Goal: Task Accomplishment & Management: Use online tool/utility

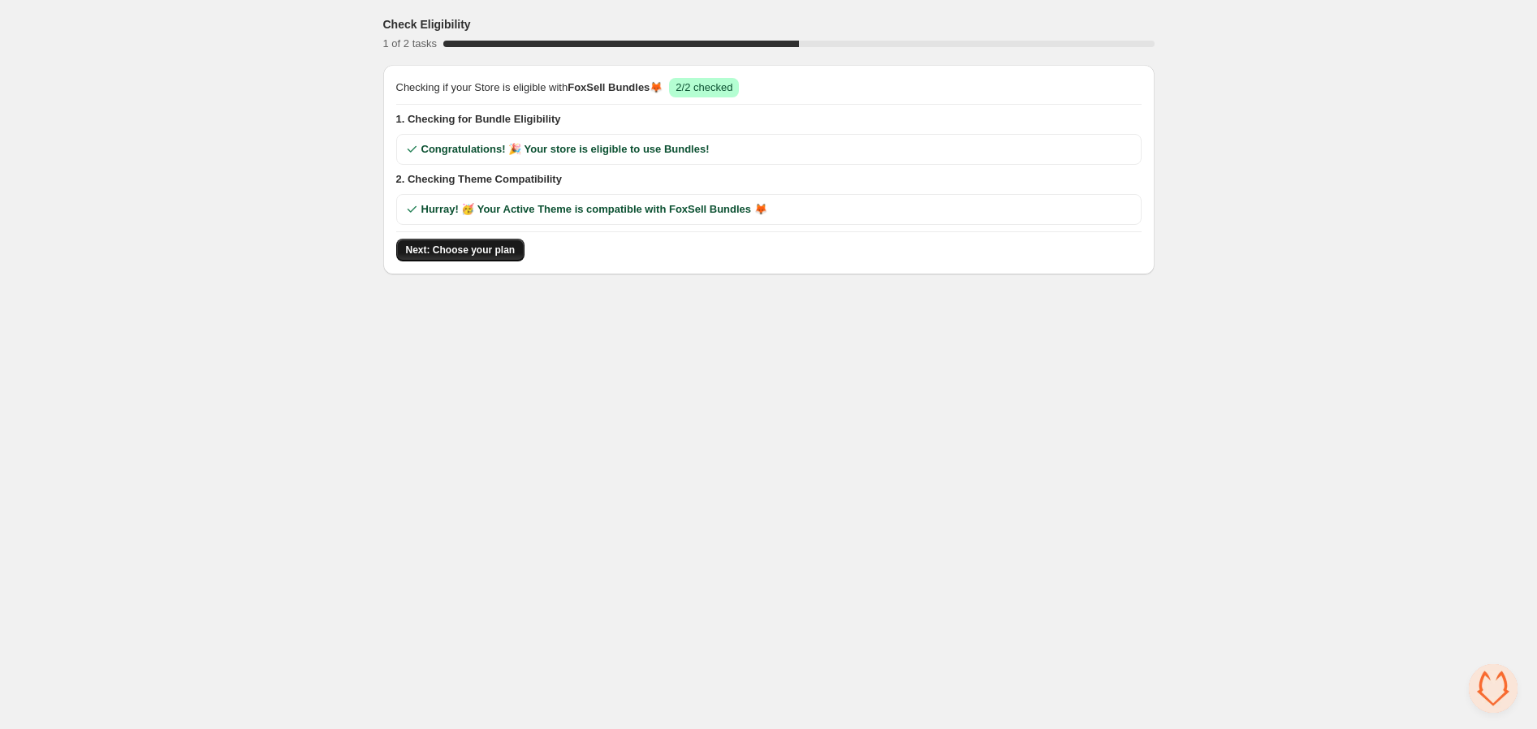
click at [432, 251] on span "Next: Choose your plan" at bounding box center [461, 250] width 110 height 13
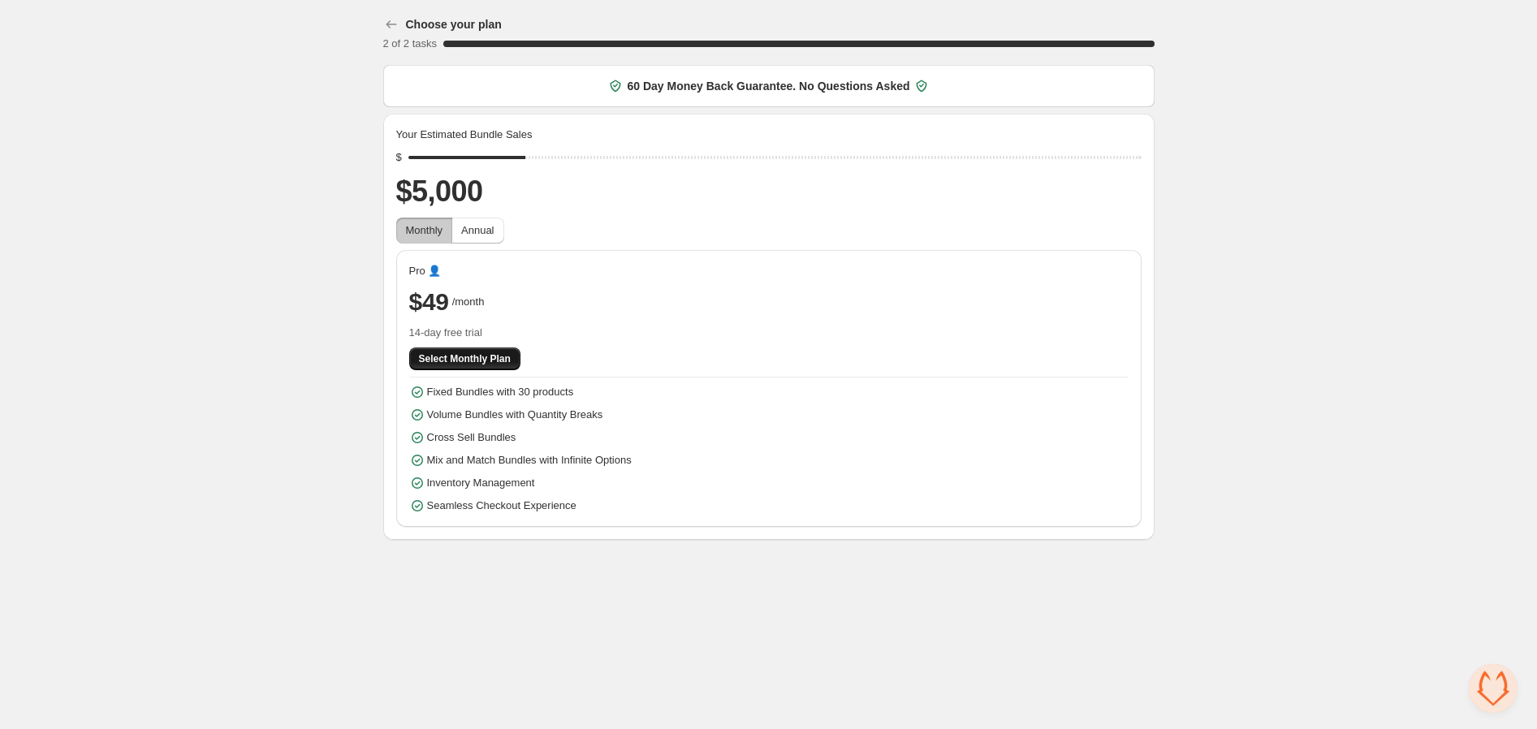
click at [451, 350] on button "Select Monthly Plan" at bounding box center [464, 358] width 111 height 23
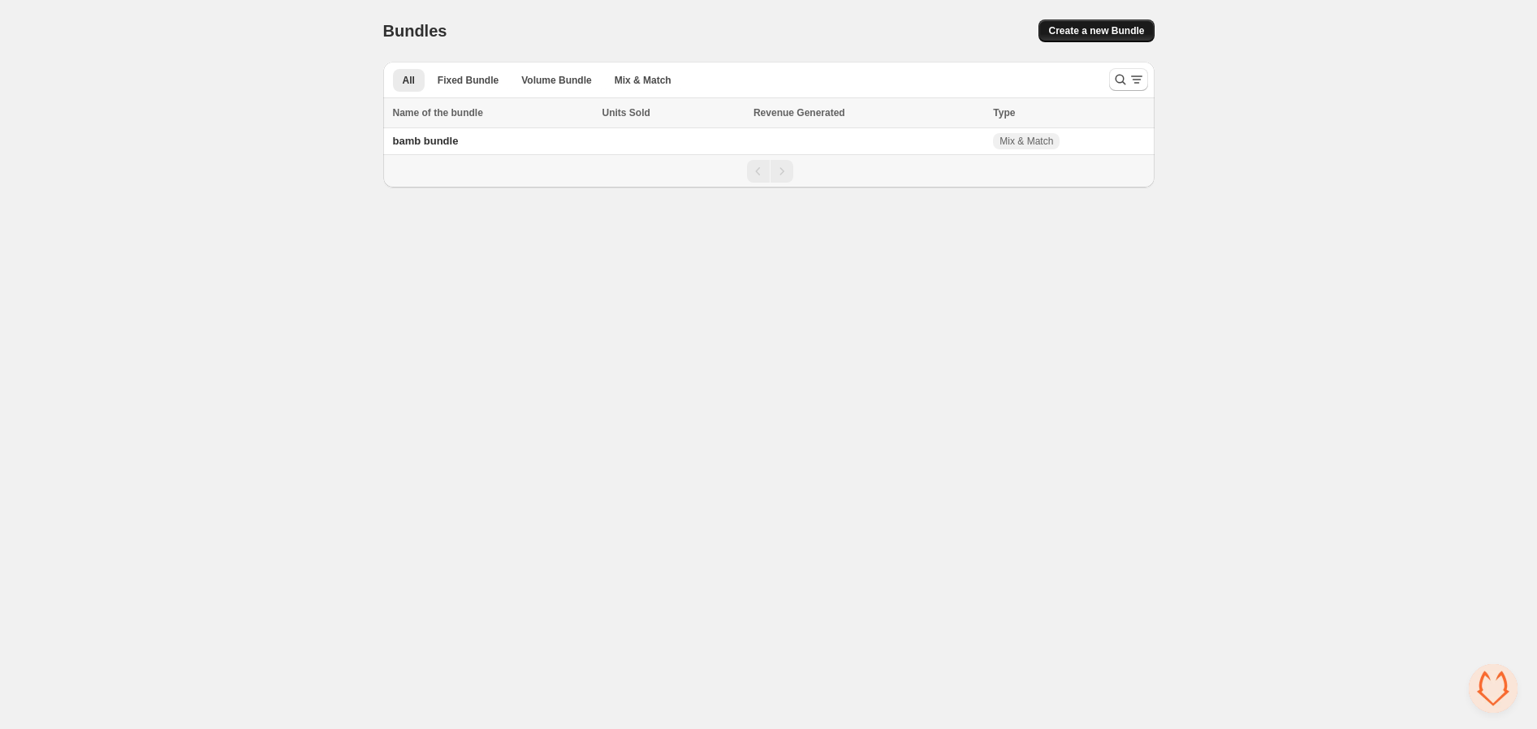
click at [1094, 32] on span "Create a new Bundle" at bounding box center [1096, 30] width 96 height 13
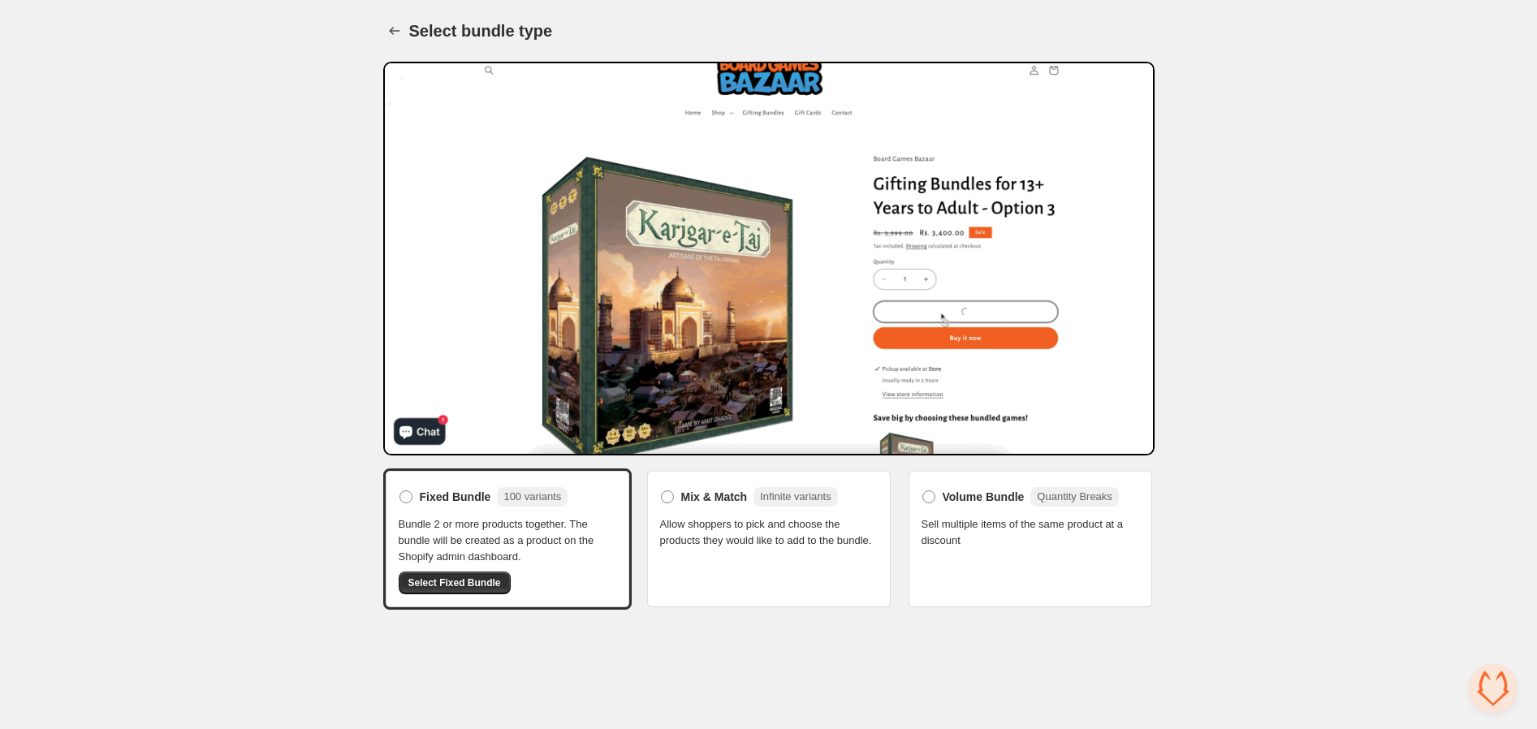
click at [732, 524] on span "Allow shoppers to pick and choose the products they would like to add to the bu…" at bounding box center [769, 532] width 218 height 32
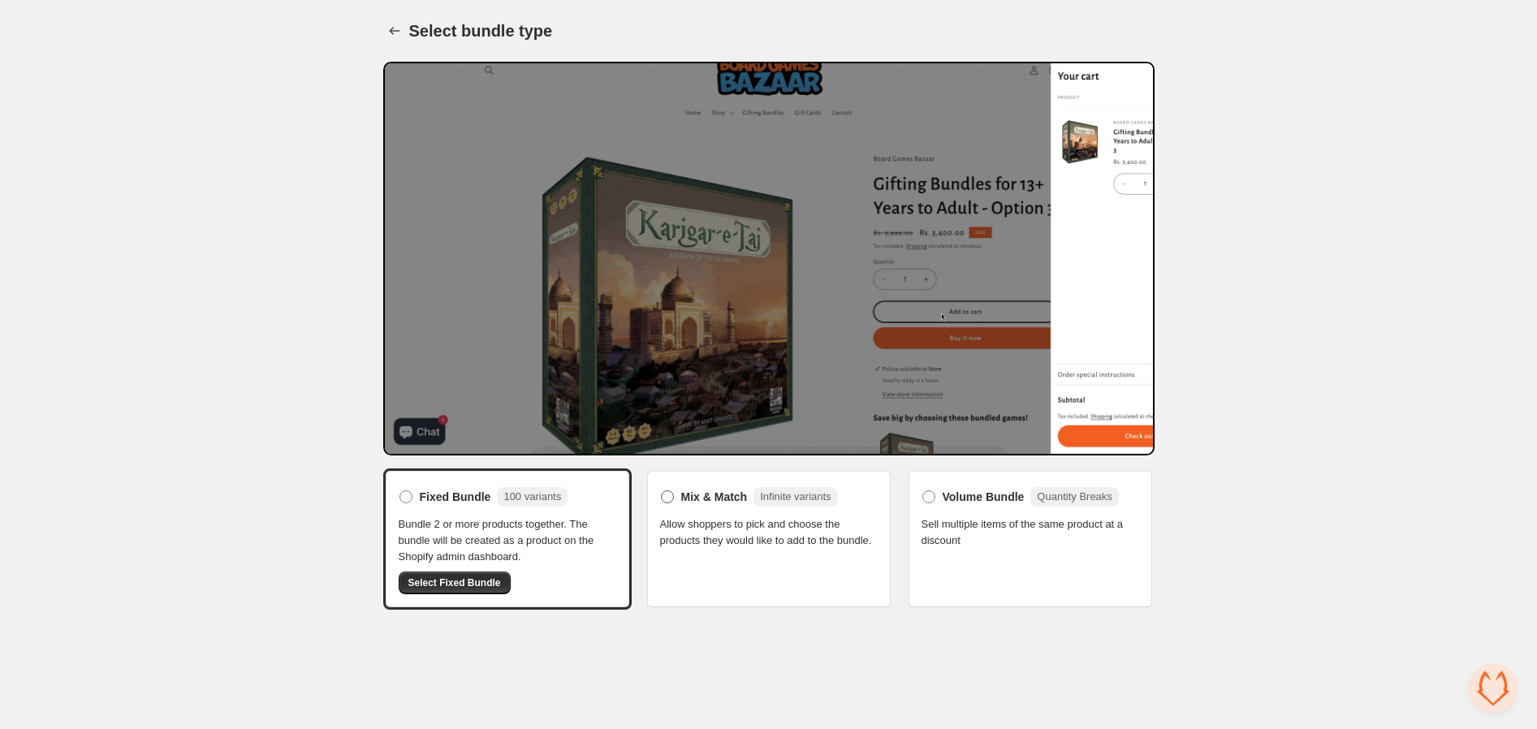
click at [718, 506] on label "Mix & Match Infinite variants" at bounding box center [749, 497] width 178 height 26
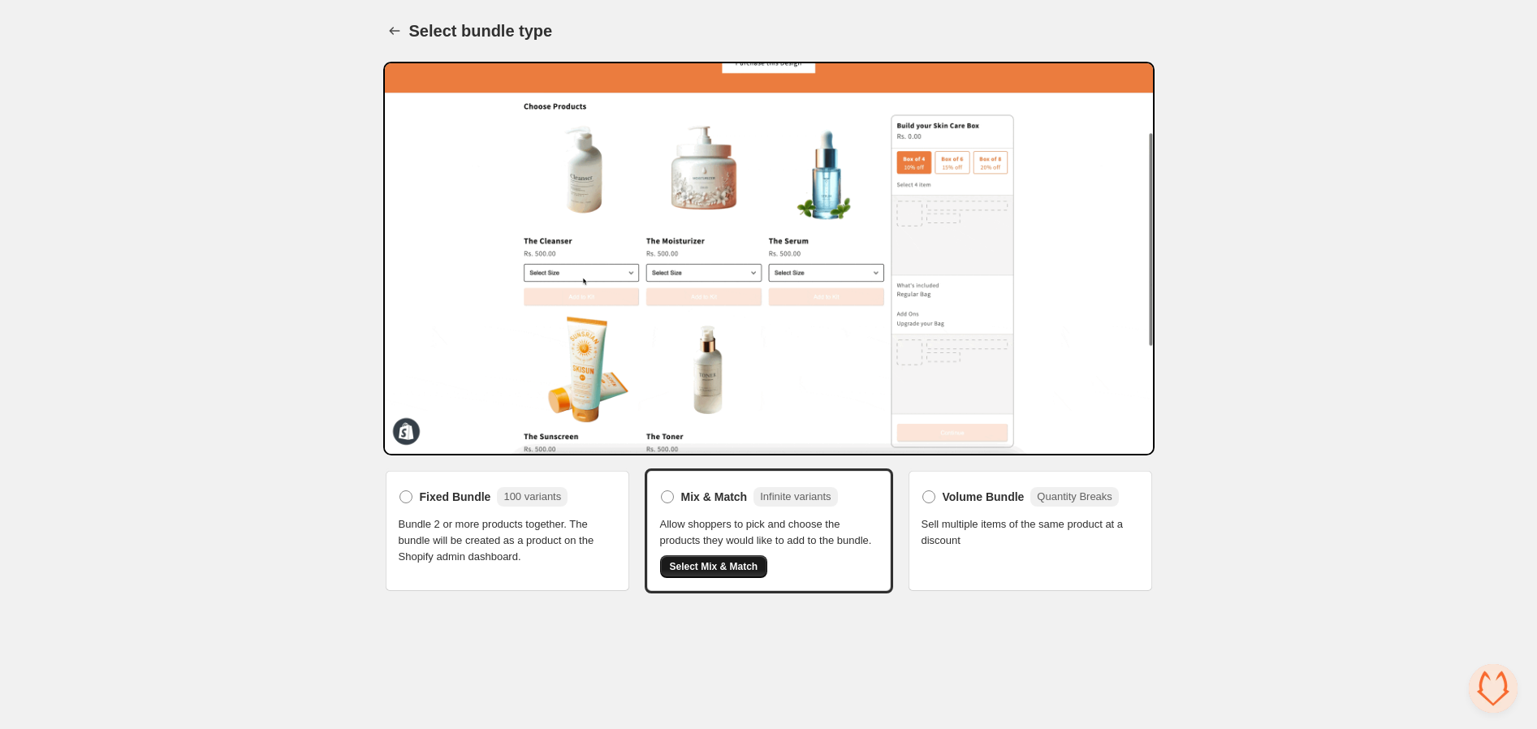
click at [700, 576] on button "Select Mix & Match" at bounding box center [714, 566] width 108 height 23
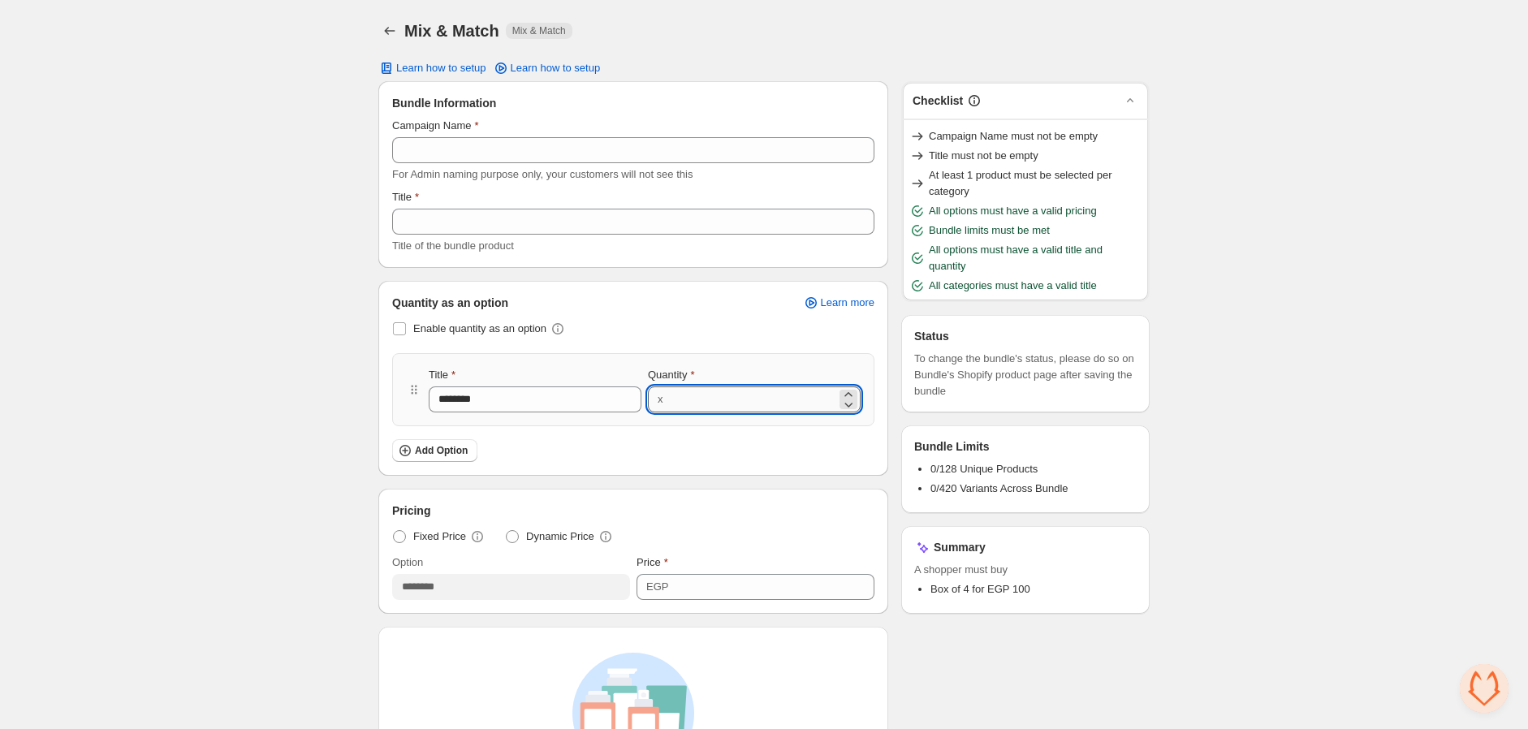
click at [711, 391] on input "*" at bounding box center [752, 399] width 169 height 26
type input "**"
click at [538, 535] on span "Dynamic Price" at bounding box center [560, 536] width 68 height 16
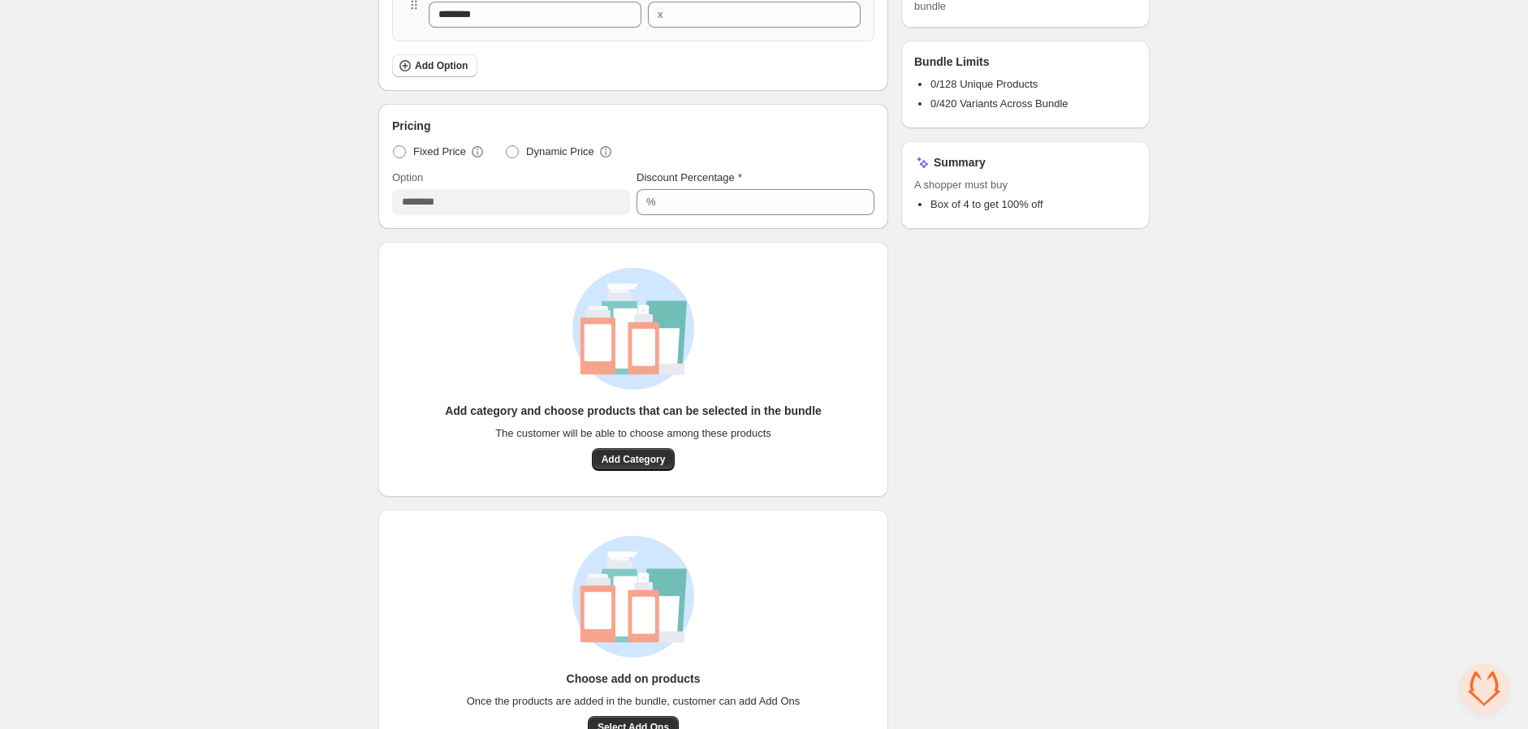
scroll to position [162, 0]
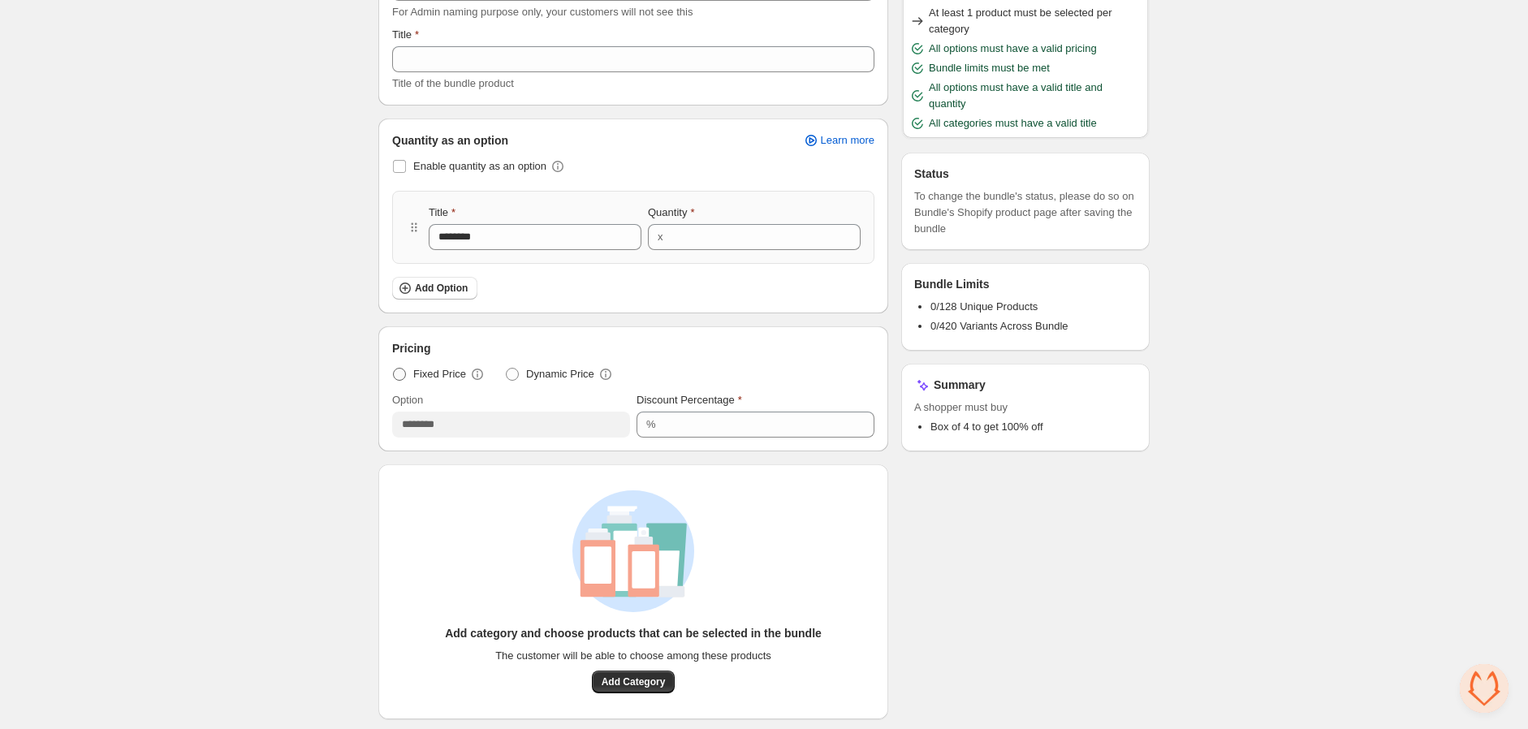
click at [419, 372] on span "Fixed Price" at bounding box center [439, 374] width 53 height 16
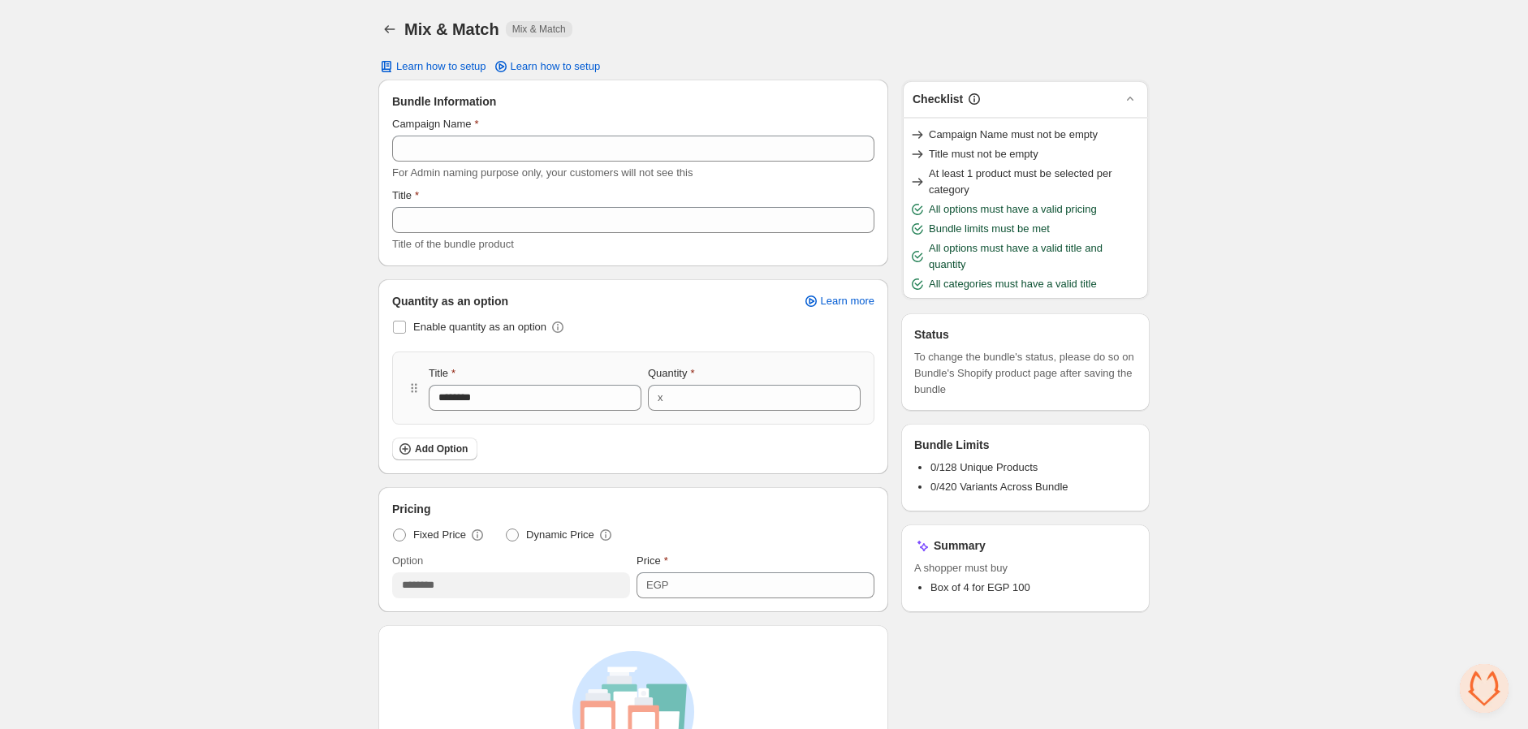
scroll to position [0, 0]
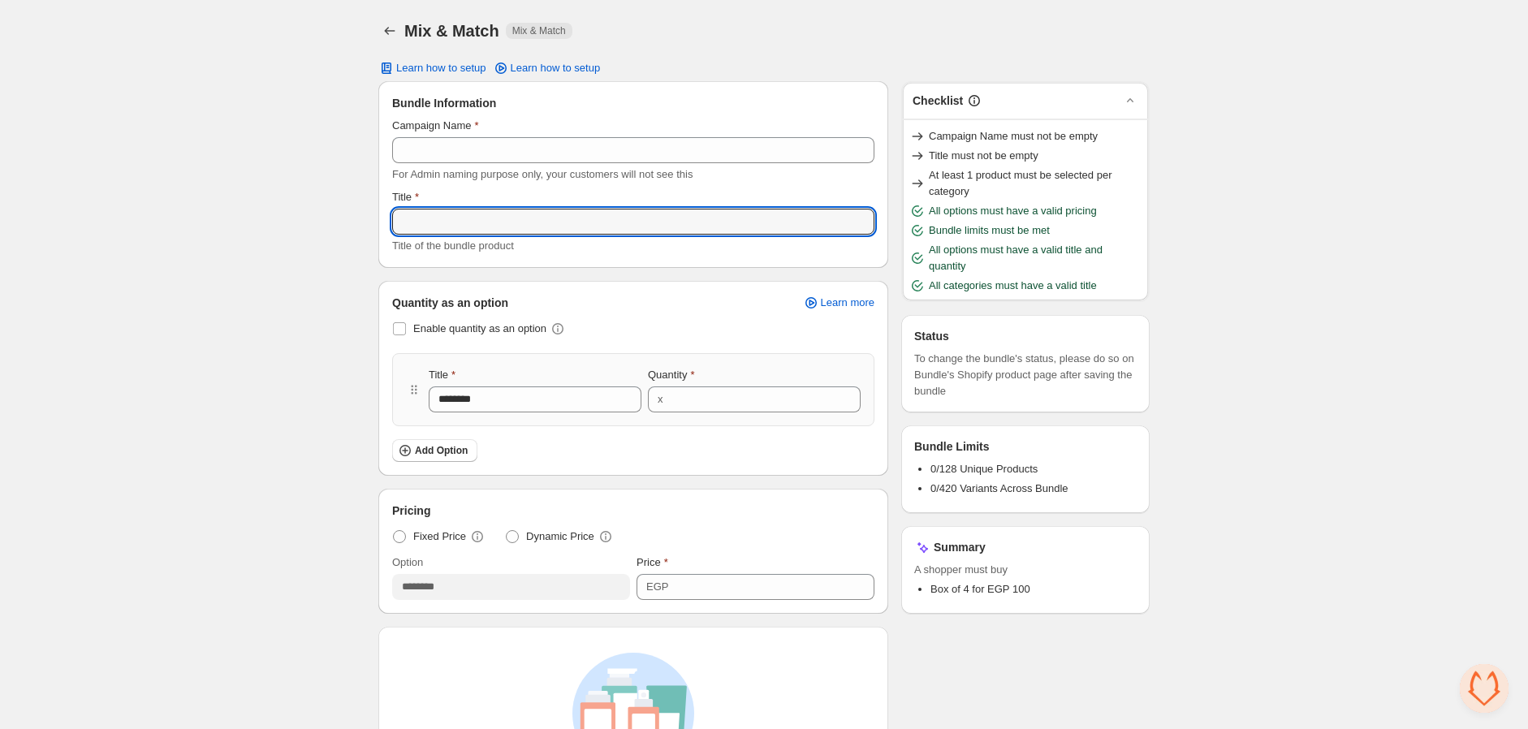
drag, startPoint x: 556, startPoint y: 214, endPoint x: 575, endPoint y: 183, distance: 36.8
click at [556, 214] on input "Title" at bounding box center [633, 222] width 482 height 26
click at [590, 158] on input "Campaign Name" at bounding box center [633, 150] width 482 height 26
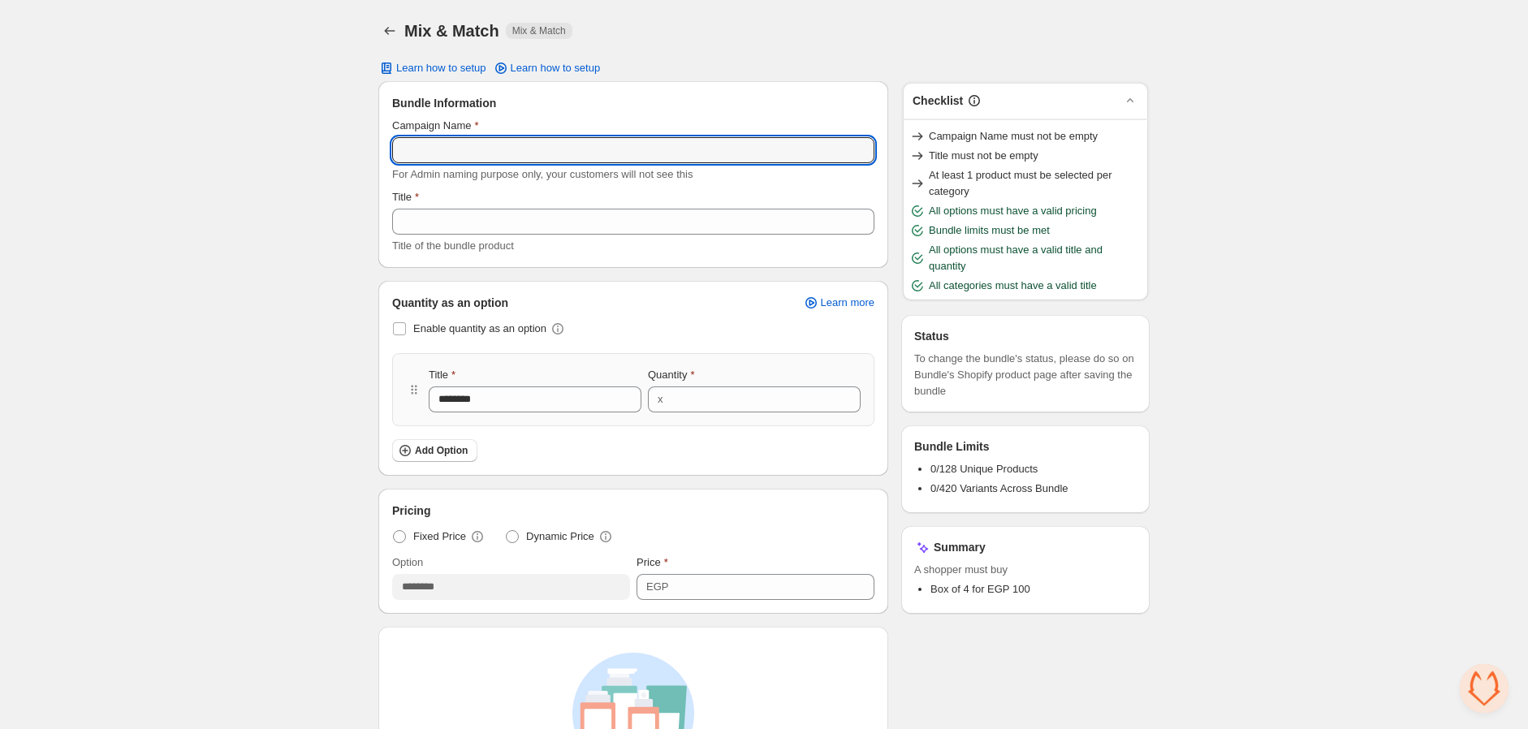
click at [645, 239] on div "Title of the bundle product" at bounding box center [633, 246] width 482 height 16
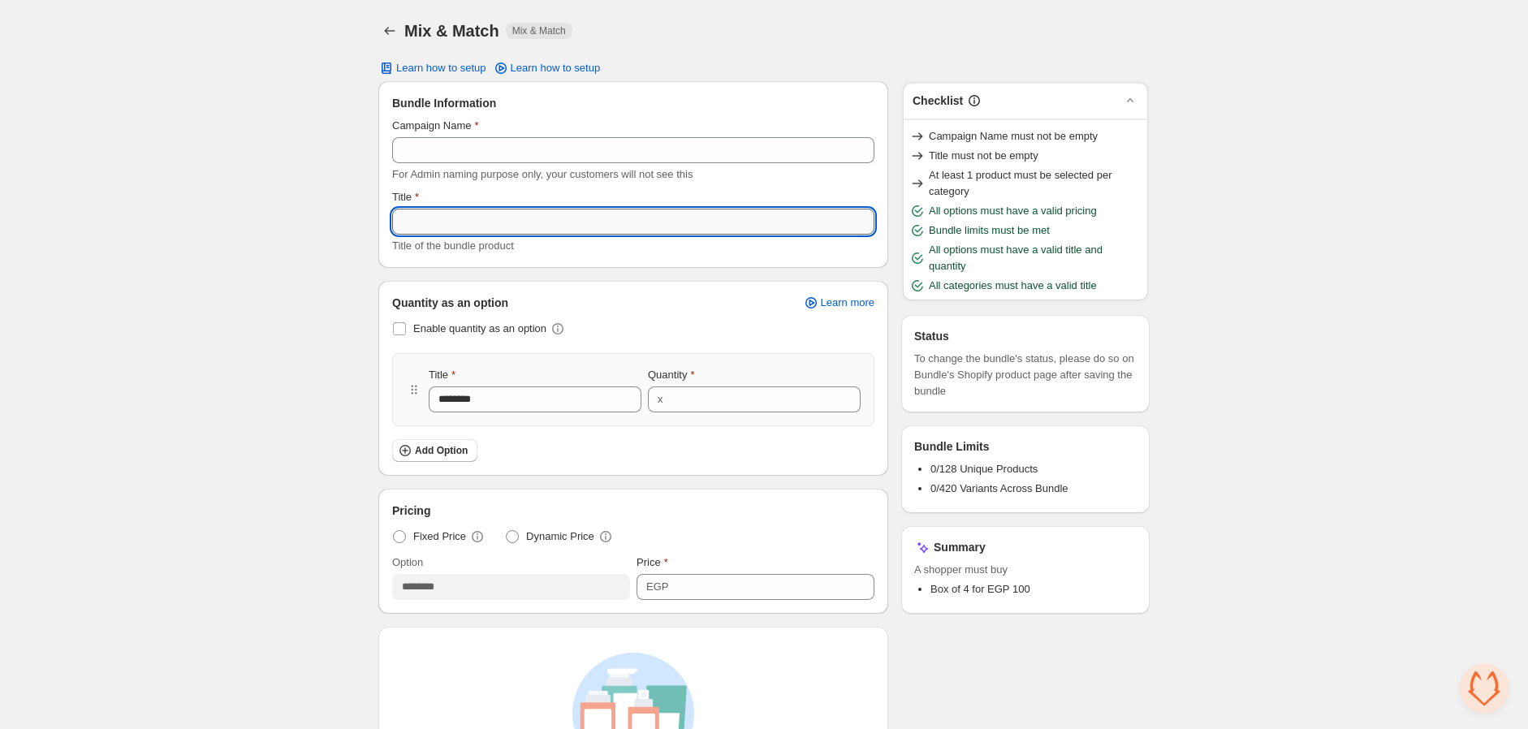
click at [671, 222] on input "Title" at bounding box center [633, 222] width 482 height 26
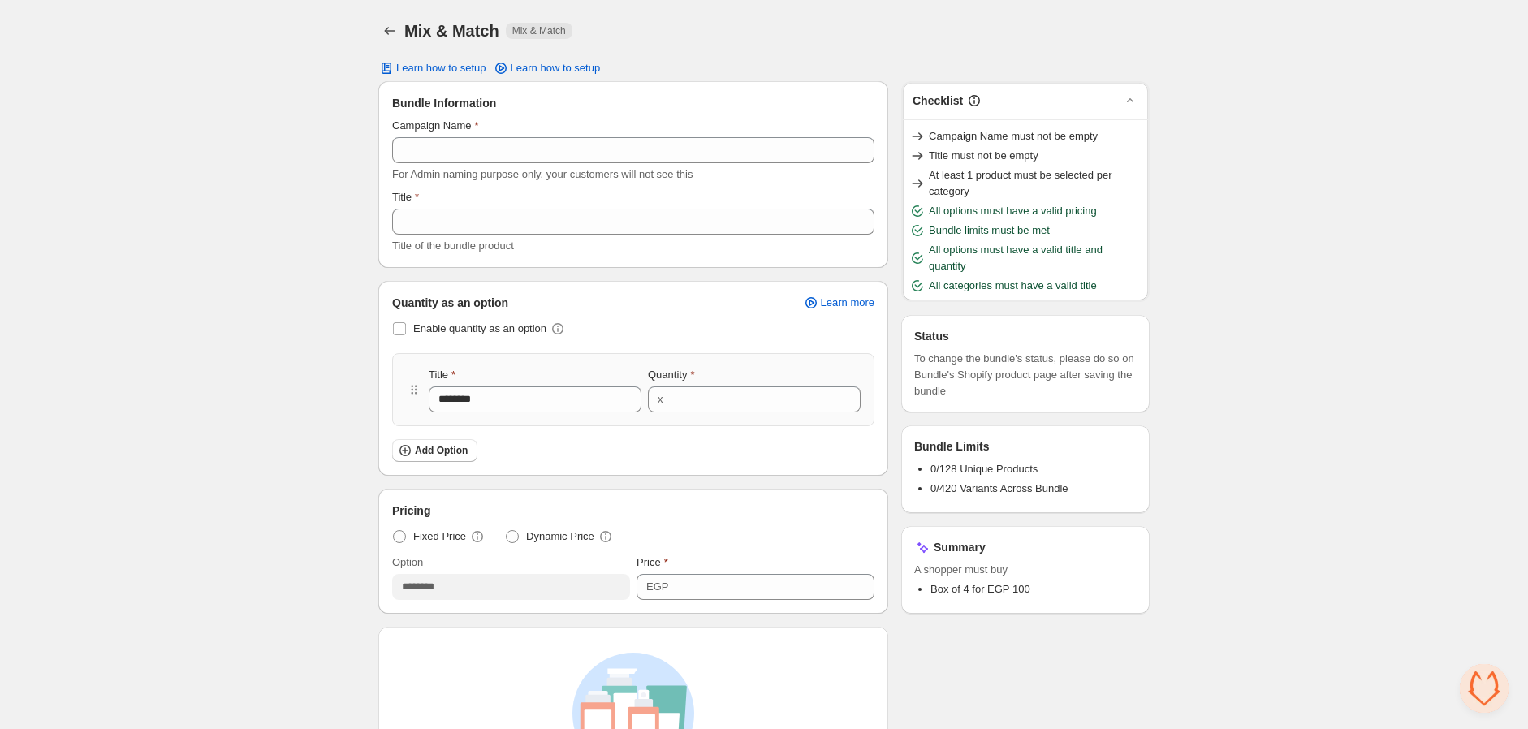
click at [687, 180] on span "For Admin naming purpose only, your customers will not see this" at bounding box center [542, 174] width 300 height 12
click at [719, 166] on div "For Admin naming purpose only, your customers will not see this" at bounding box center [633, 174] width 482 height 16
click at [708, 238] on div "Title of the bundle product" at bounding box center [633, 246] width 482 height 16
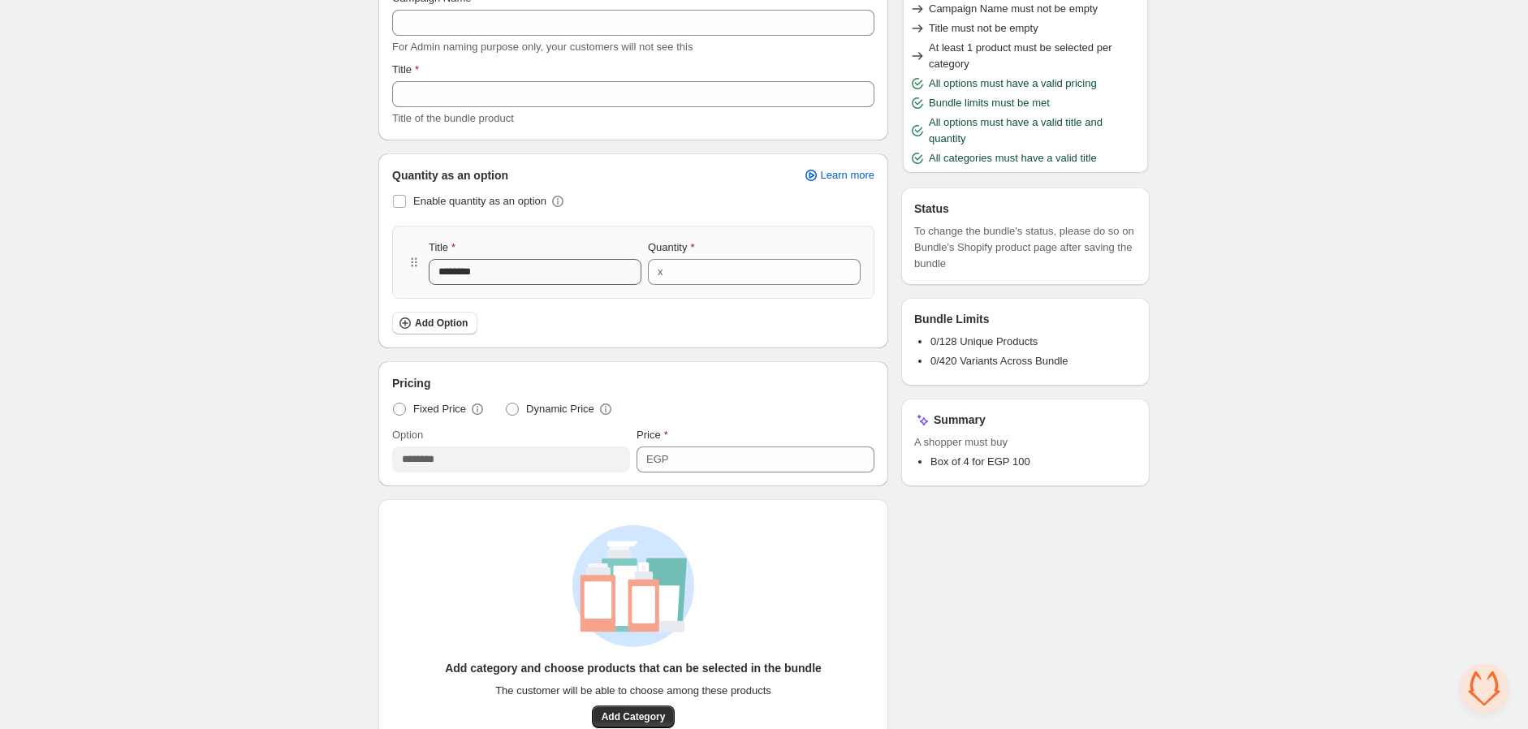
scroll to position [433, 0]
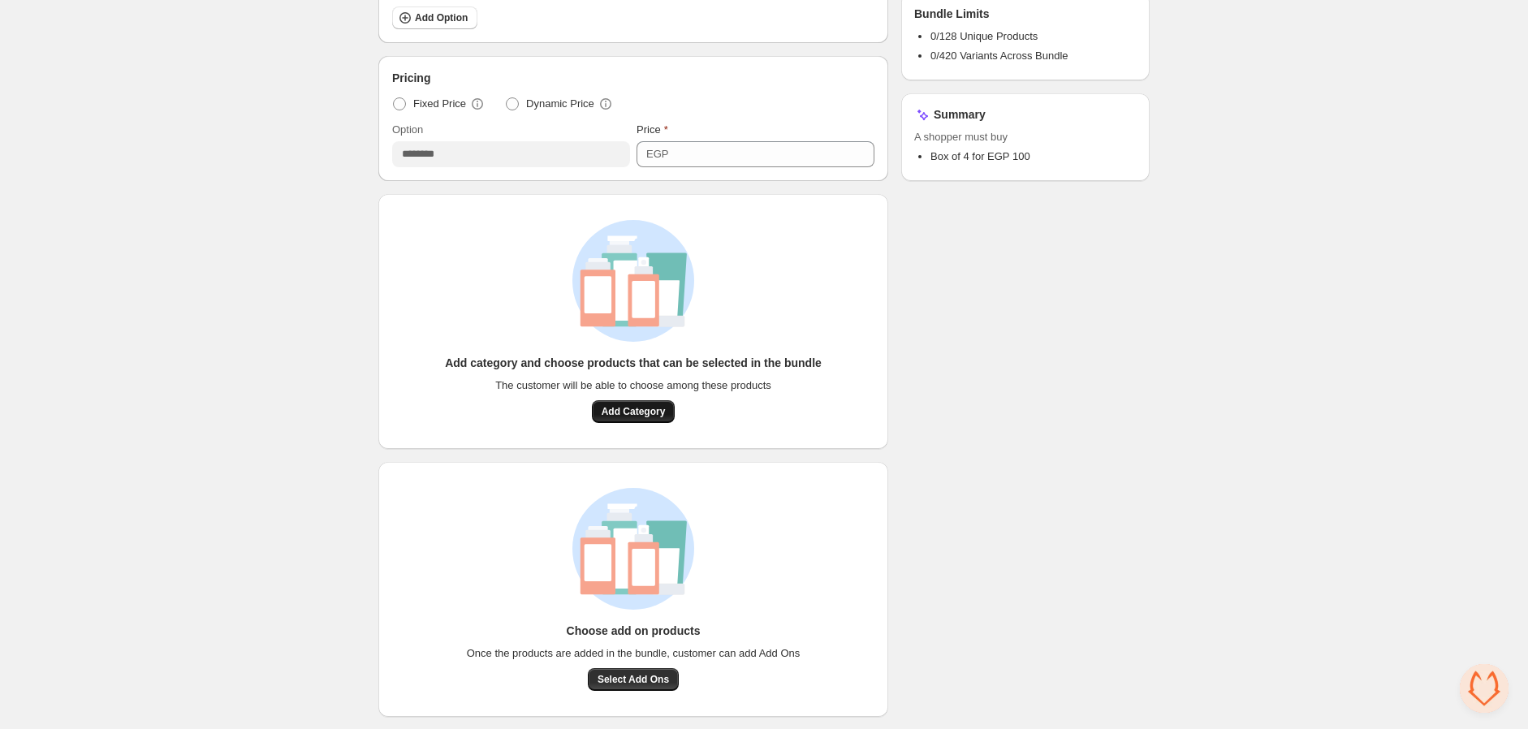
click at [618, 410] on span "Add Category" at bounding box center [634, 411] width 64 height 13
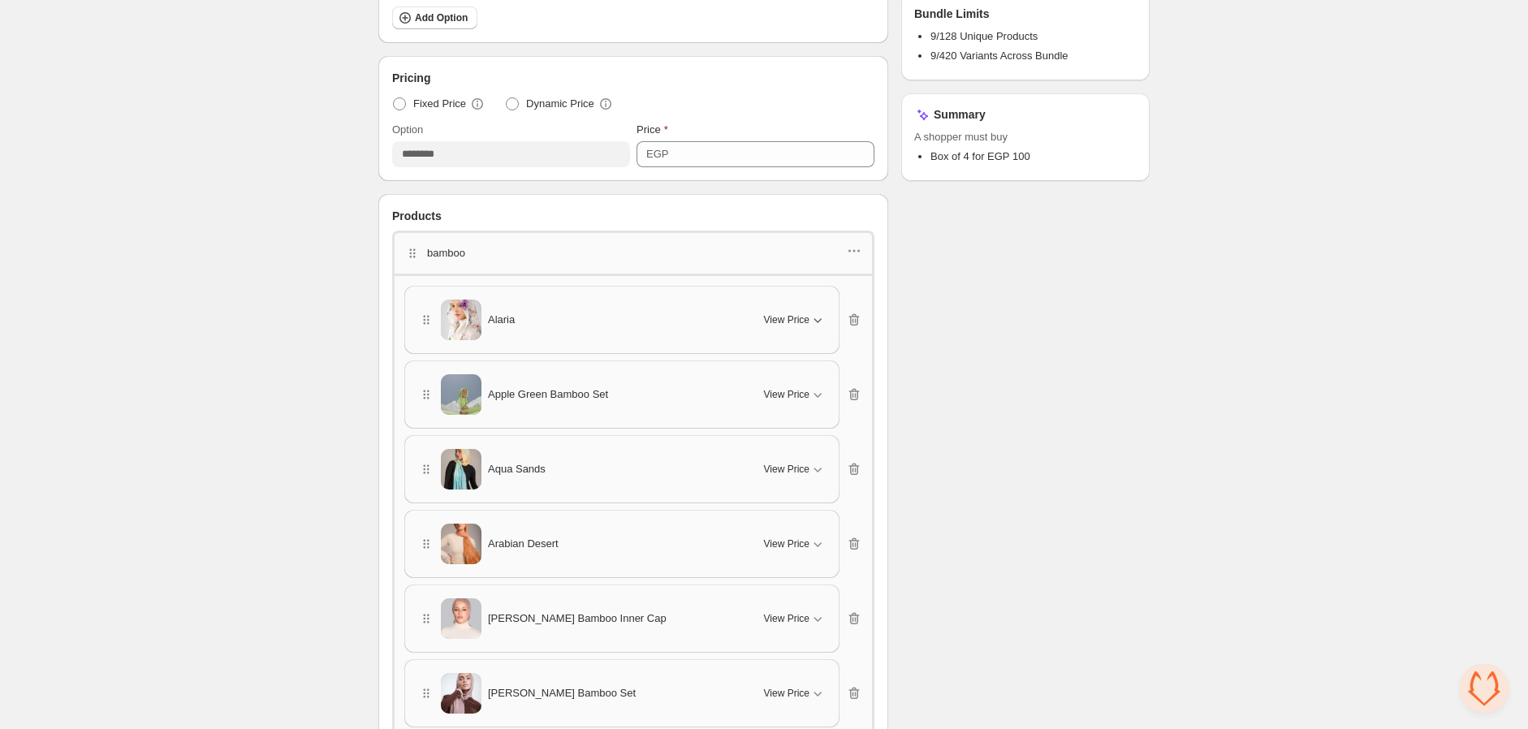
click at [809, 309] on button "View Price" at bounding box center [794, 320] width 81 height 26
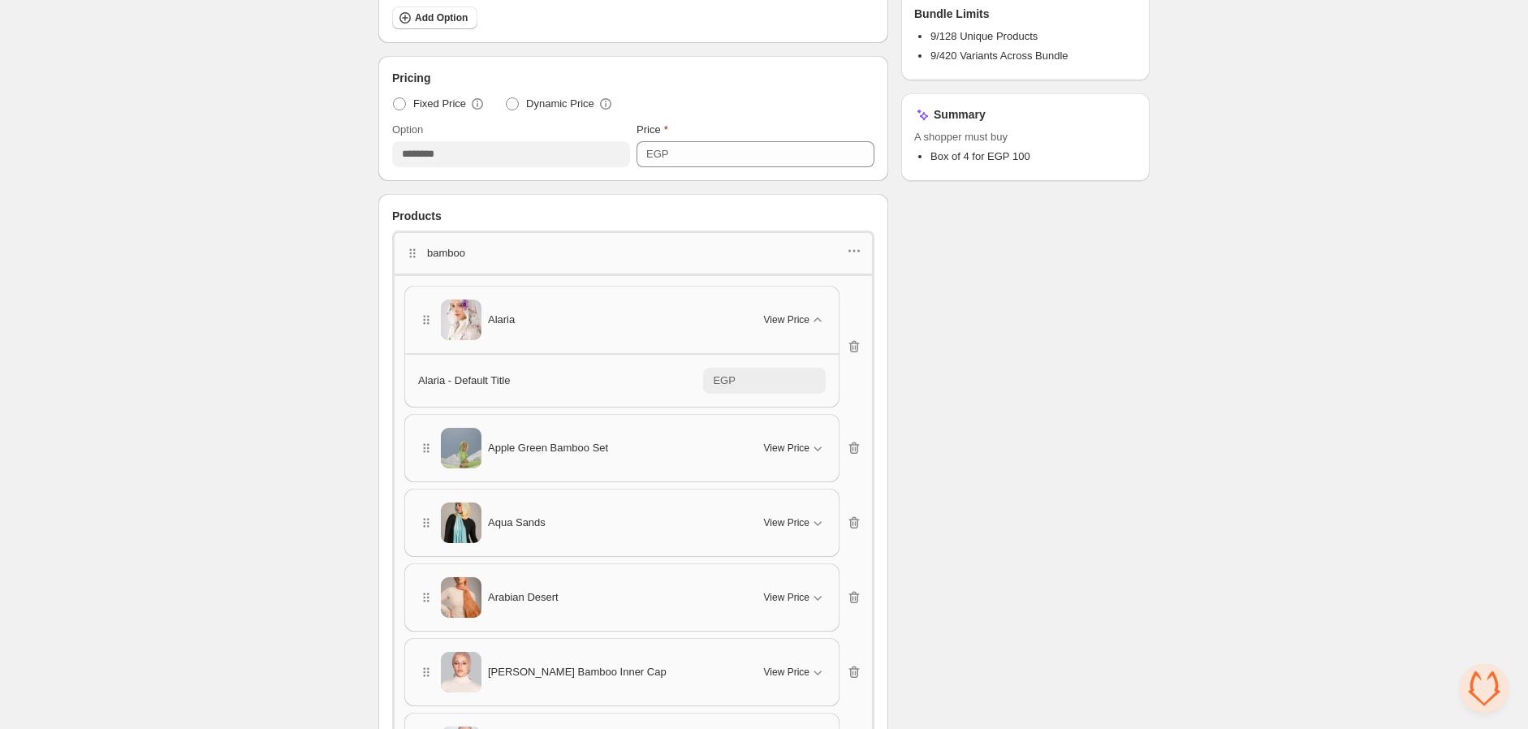
click at [761, 398] on div "Alaria - Default Title EGP *******" at bounding box center [622, 380] width 434 height 54
click at [789, 341] on div "Alaria View Price" at bounding box center [622, 320] width 434 height 67
click at [818, 317] on icon "button" at bounding box center [817, 320] width 16 height 16
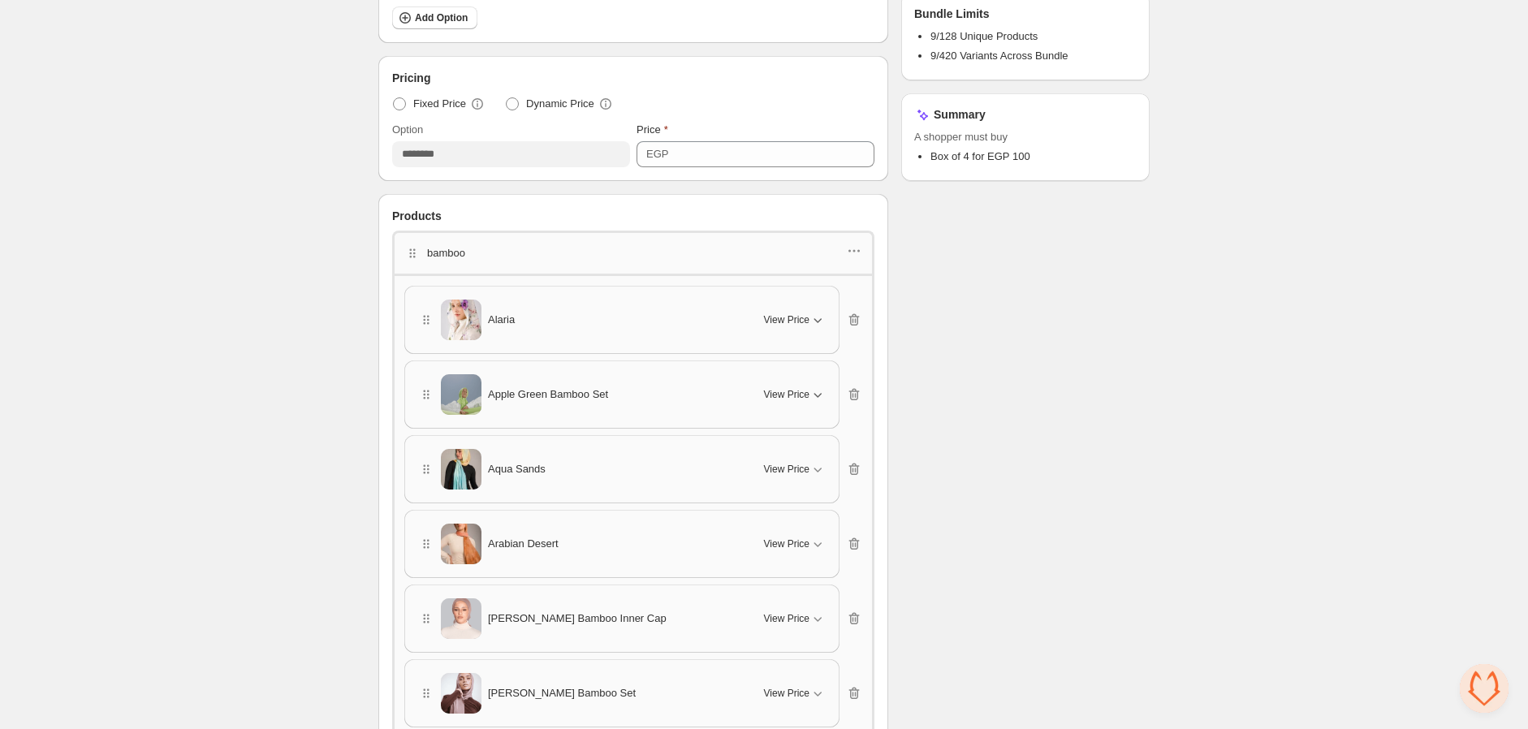
click at [792, 400] on div "View Price" at bounding box center [795, 394] width 62 height 16
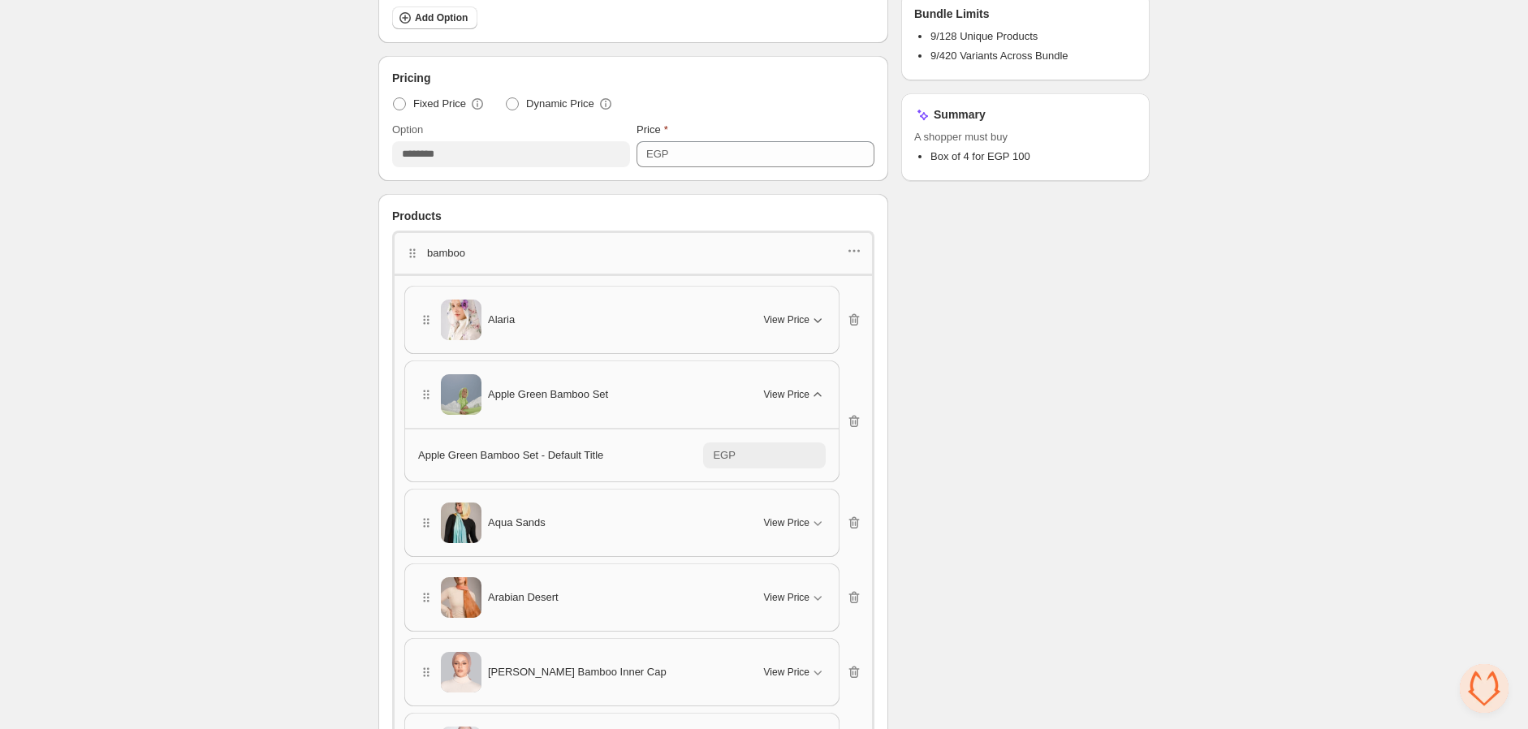
click at [792, 400] on div "View Price" at bounding box center [795, 394] width 62 height 16
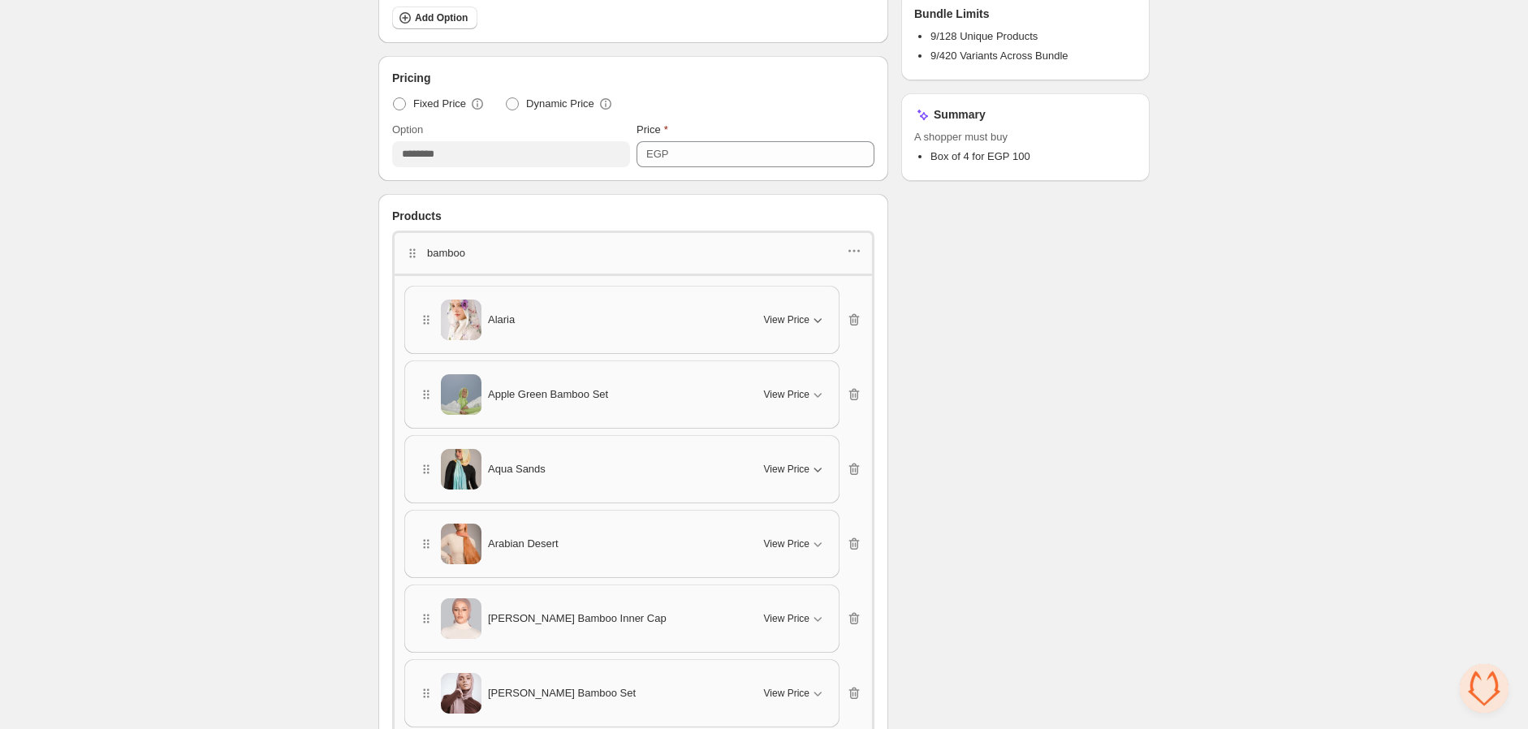
click at [777, 467] on span "View Price" at bounding box center [786, 469] width 45 height 13
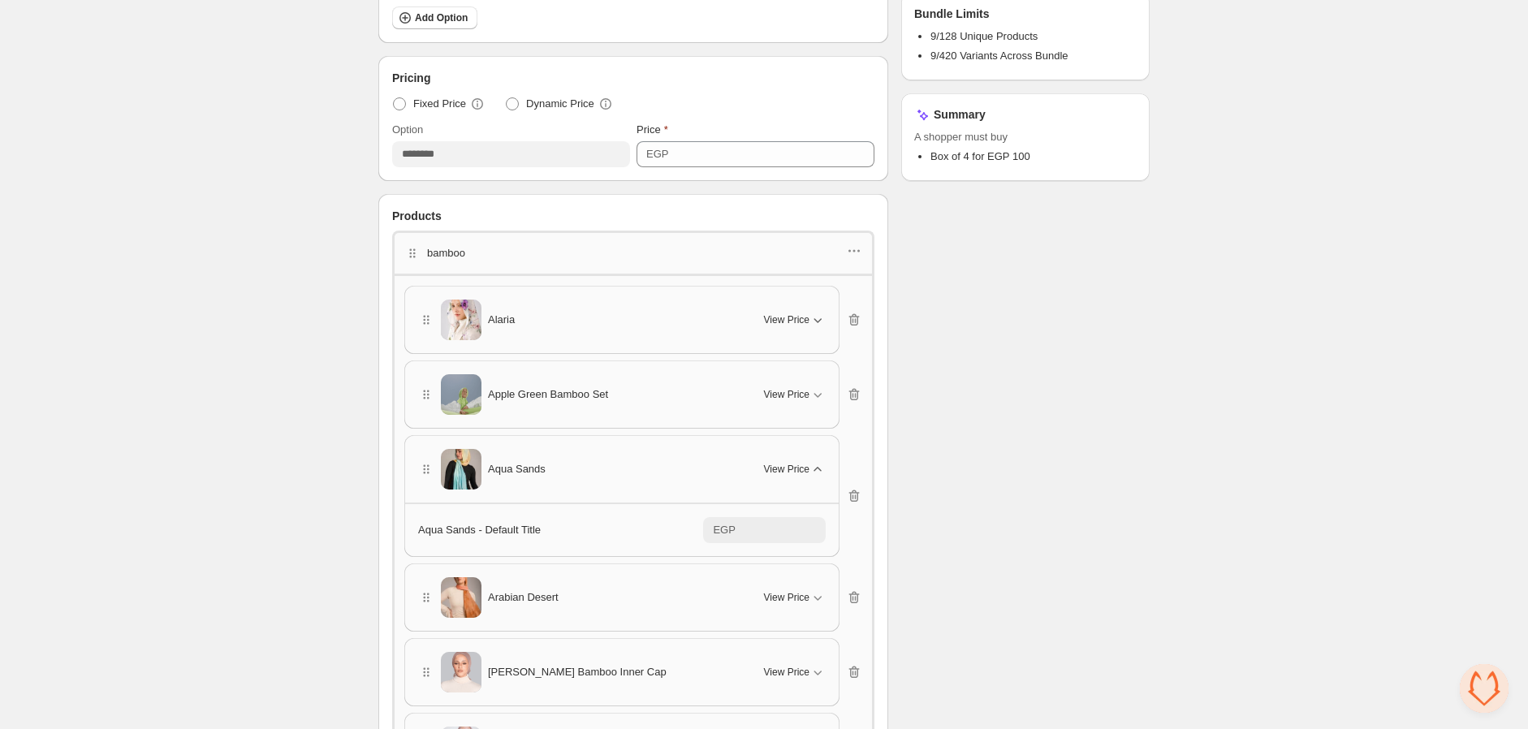
click at [777, 470] on span "View Price" at bounding box center [786, 469] width 45 height 13
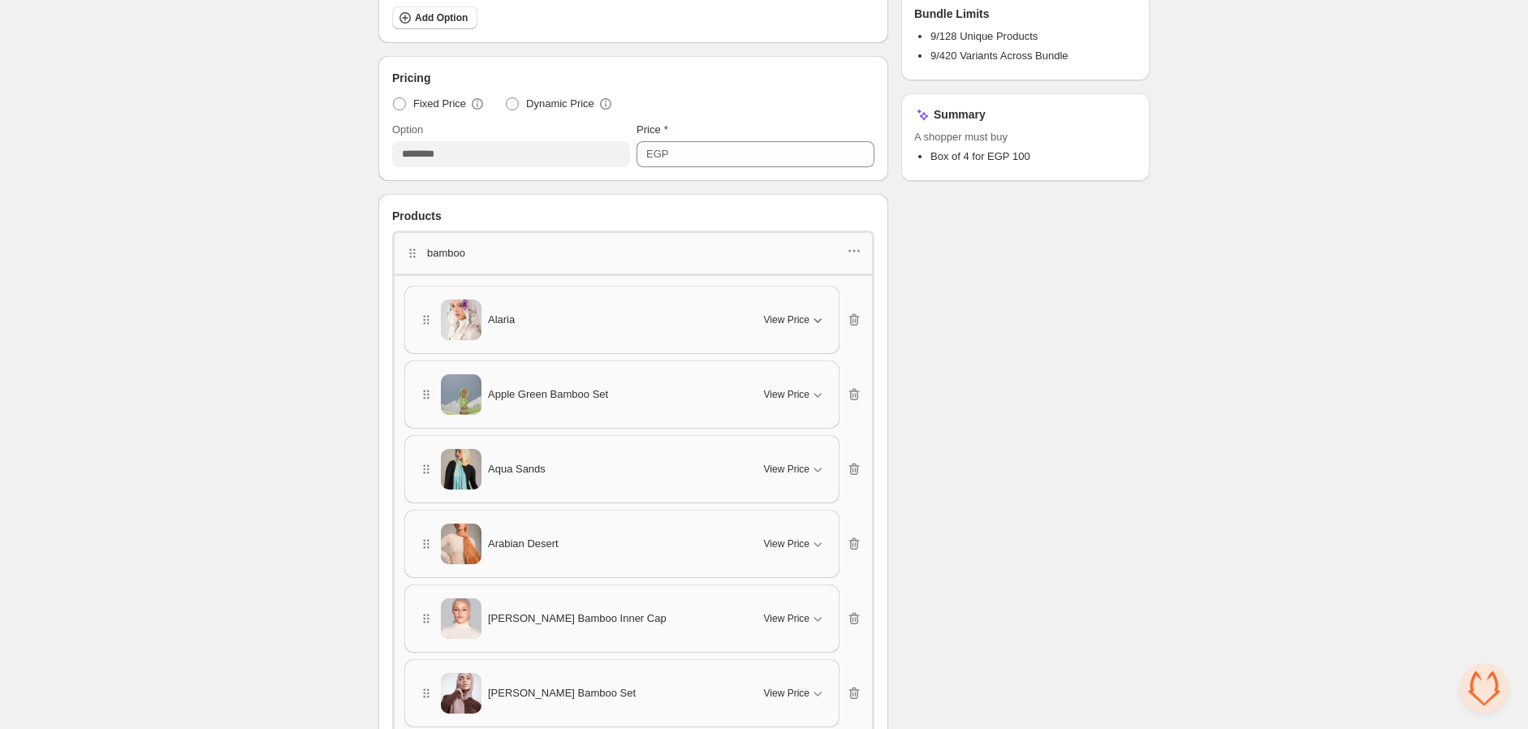
click at [772, 514] on div "Arabian Desert View Price" at bounding box center [622, 544] width 434 height 67
click at [759, 554] on button "View Price" at bounding box center [794, 544] width 81 height 26
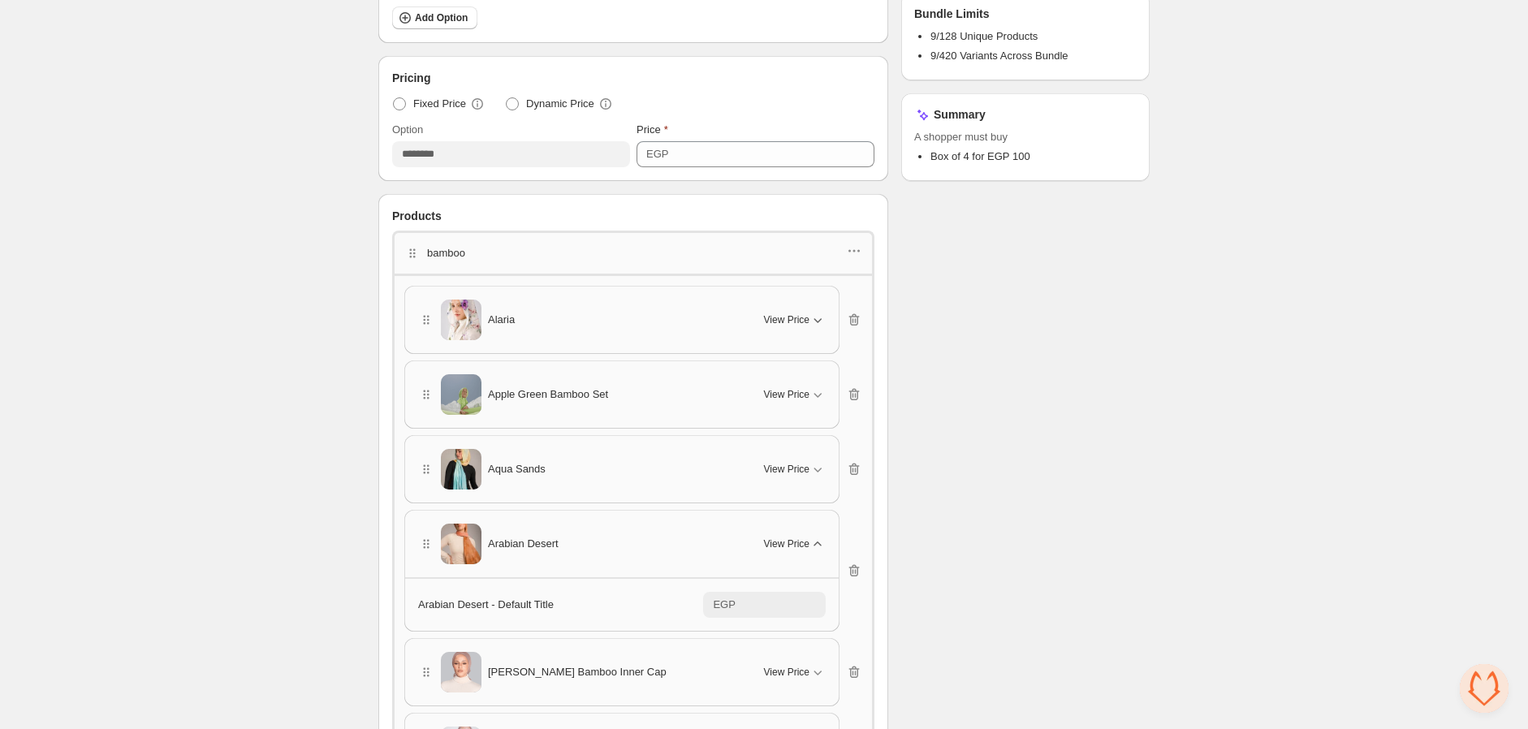
click at [766, 554] on button "View Price" at bounding box center [794, 544] width 81 height 26
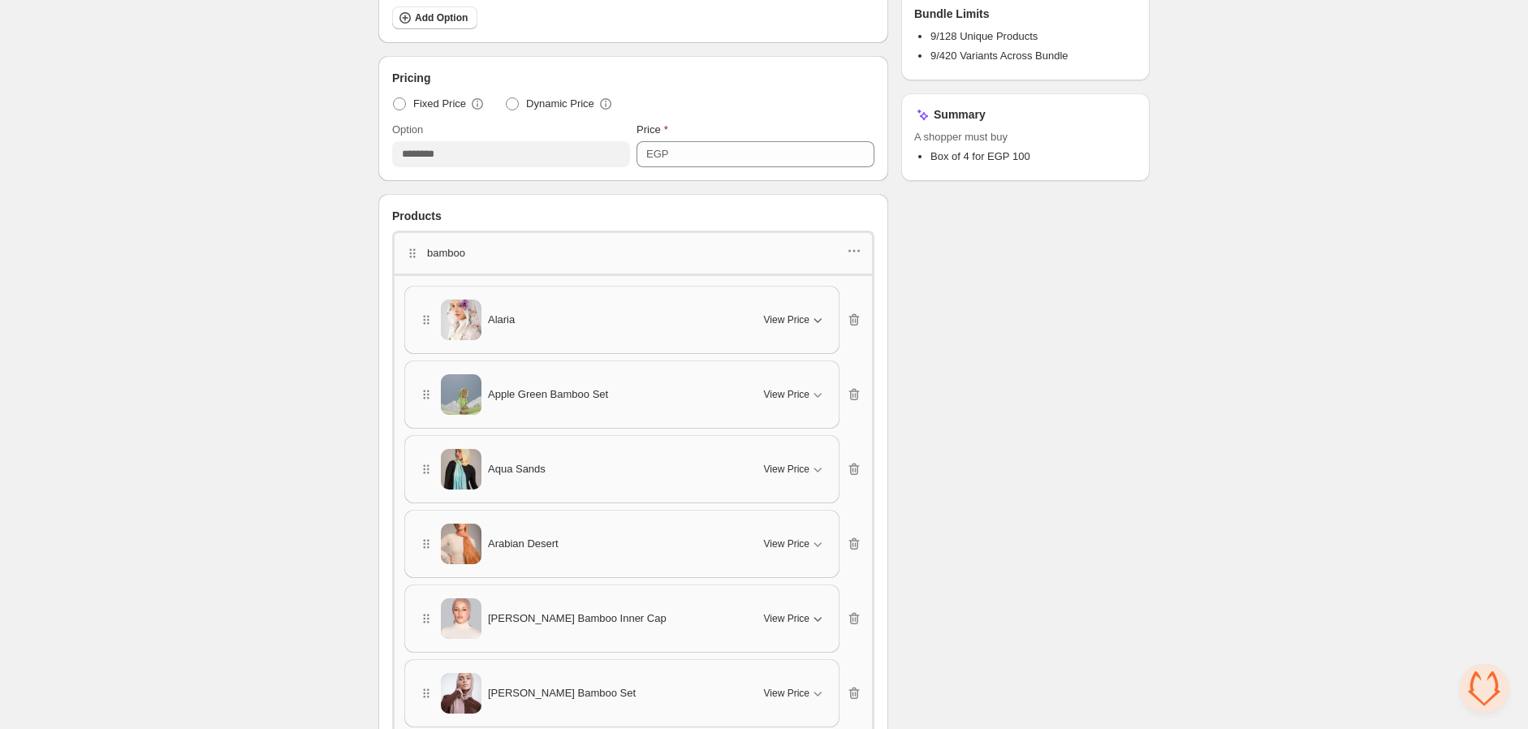
click at [779, 606] on button "View Price" at bounding box center [794, 619] width 81 height 26
click at [806, 658] on div "[PERSON_NAME] Inner Cap - Default Title EGP ******" at bounding box center [622, 679] width 434 height 54
click at [810, 598] on div "[PERSON_NAME] Bamboo Inner Cap View Price" at bounding box center [622, 618] width 408 height 41
